Goal: Check status

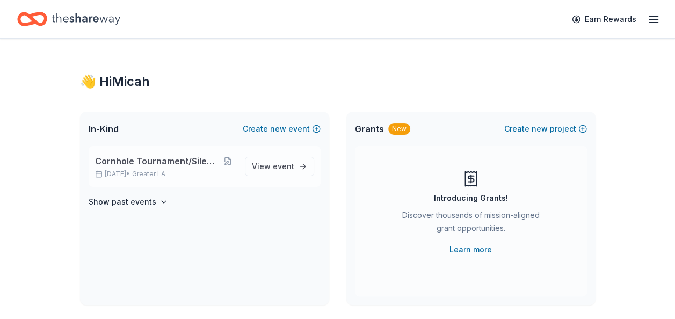
click at [174, 159] on span "Cornhole Tournament/Silent Auction" at bounding box center [157, 161] width 124 height 13
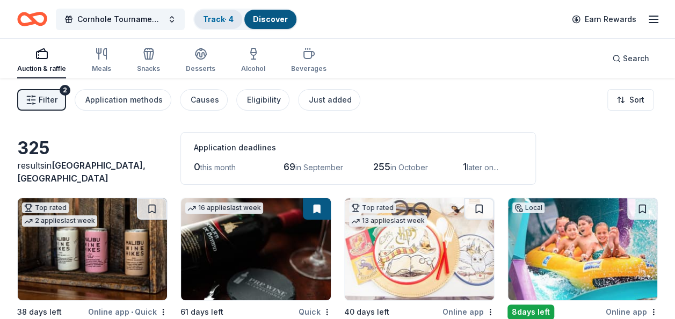
click at [210, 13] on div "Track · 4" at bounding box center [218, 19] width 48 height 19
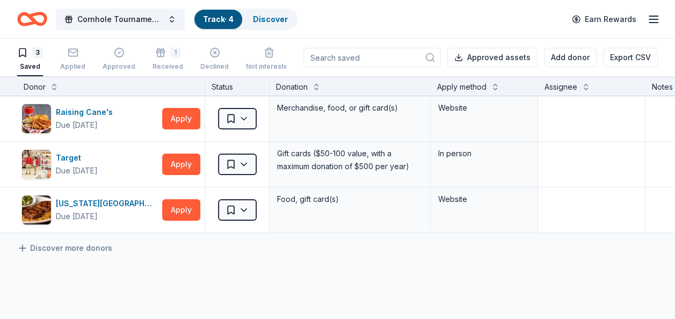
click at [213, 19] on link "Track · 4" at bounding box center [218, 18] width 31 height 9
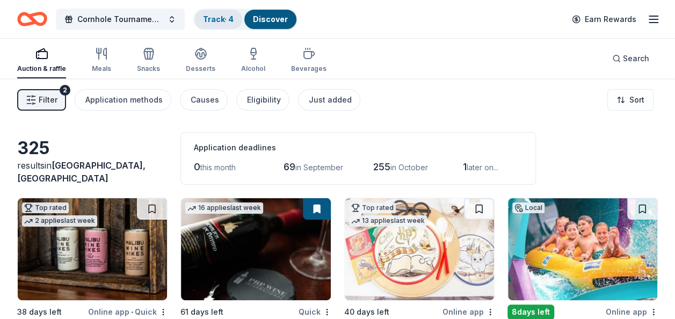
click at [227, 17] on link "Track · 4" at bounding box center [218, 18] width 31 height 9
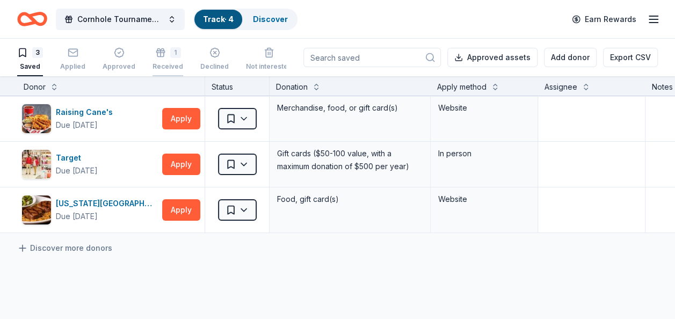
click at [164, 61] on div "1 Received" at bounding box center [168, 59] width 31 height 24
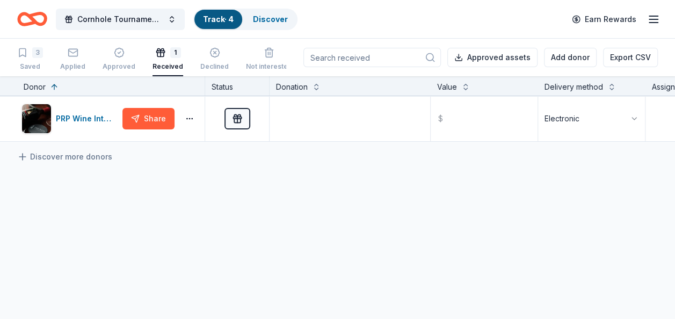
click at [224, 86] on div "Status" at bounding box center [237, 85] width 64 height 19
click at [266, 85] on div "Status" at bounding box center [237, 85] width 64 height 19
click at [607, 84] on button at bounding box center [611, 86] width 9 height 11
click at [634, 115] on html "Cornhole Tournament/Silent Auction Track · 4 Discover Earn Rewards 3 Saved Appl…" at bounding box center [337, 159] width 675 height 319
click at [505, 166] on html "Cornhole Tournament/Silent Auction Track · 4 Discover Earn Rewards 3 Saved Appl…" at bounding box center [337, 159] width 675 height 319
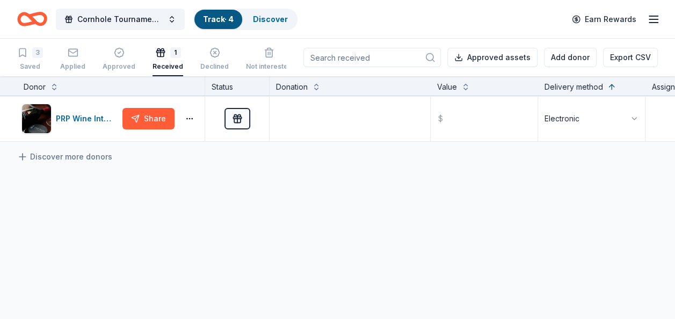
click at [231, 86] on div "Status" at bounding box center [237, 85] width 64 height 19
click at [227, 88] on div "Status" at bounding box center [237, 85] width 64 height 19
